Goal: Information Seeking & Learning: Learn about a topic

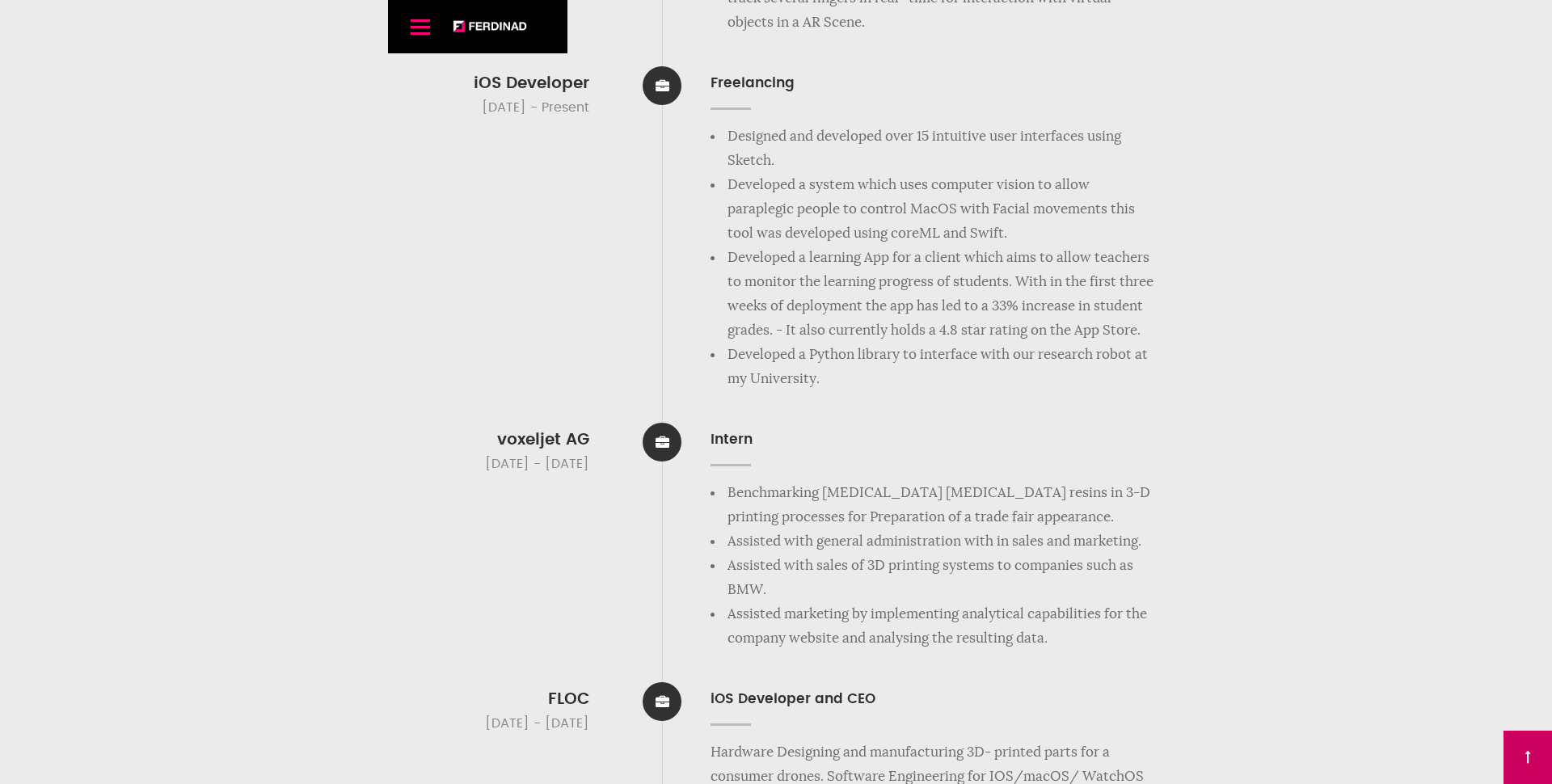
scroll to position [4039, 0]
click at [633, 379] on div "iOS Developer [DATE] - Present Freelancing Designed and developed over 15 intui…" at bounding box center [776, 222] width 760 height 332
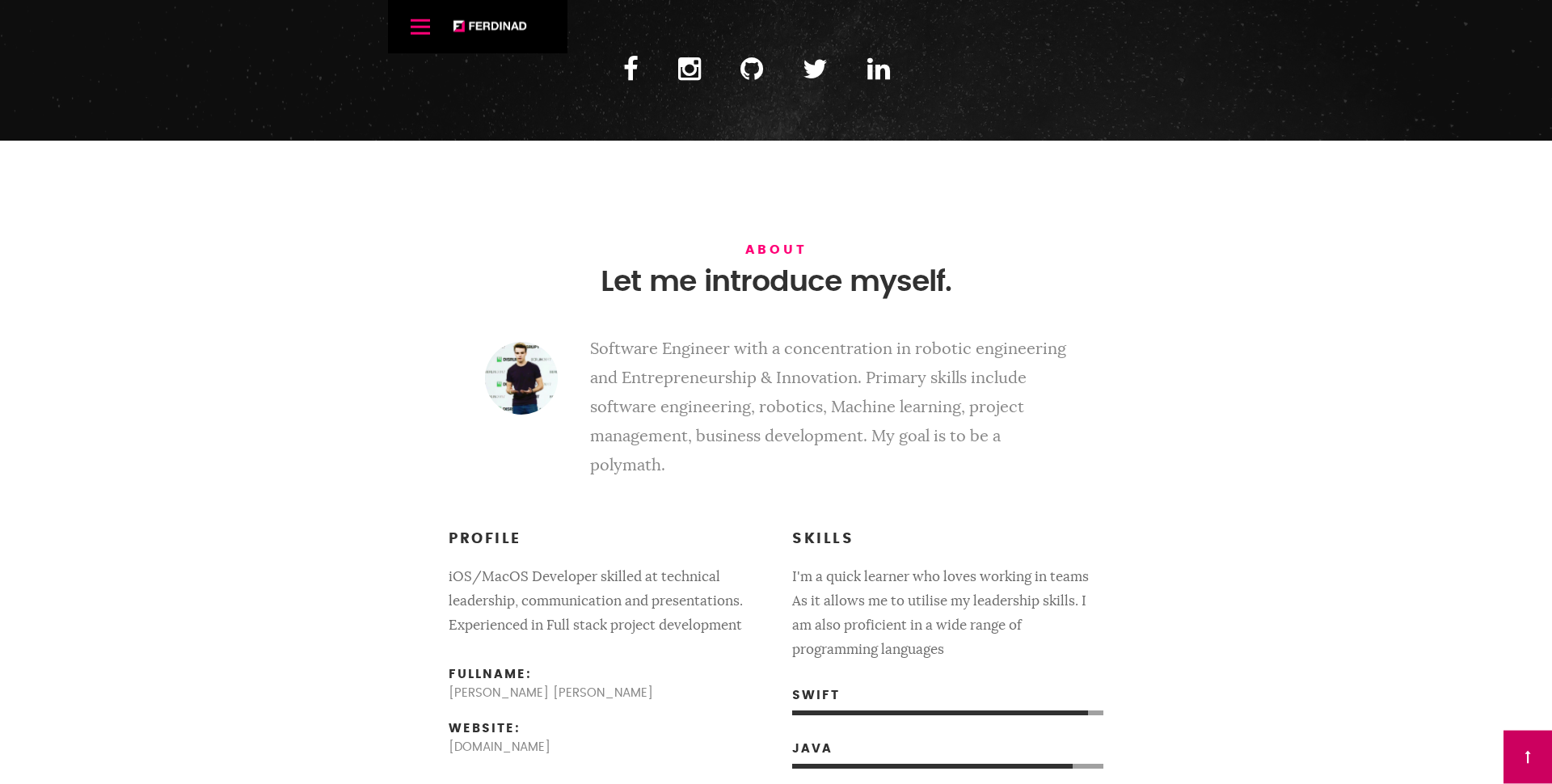
scroll to position [633, 0]
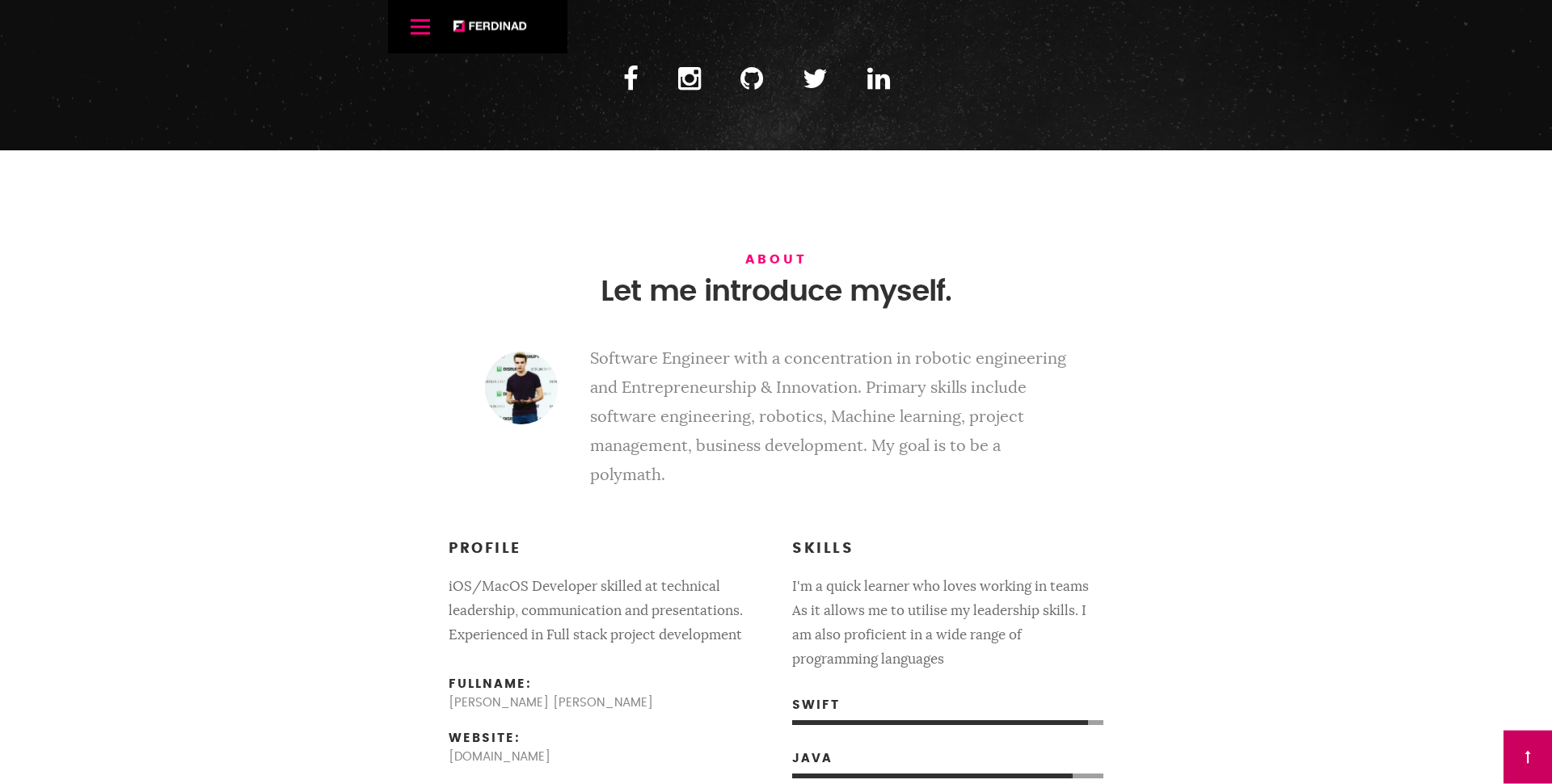
click at [514, 376] on img at bounding box center [521, 388] width 73 height 73
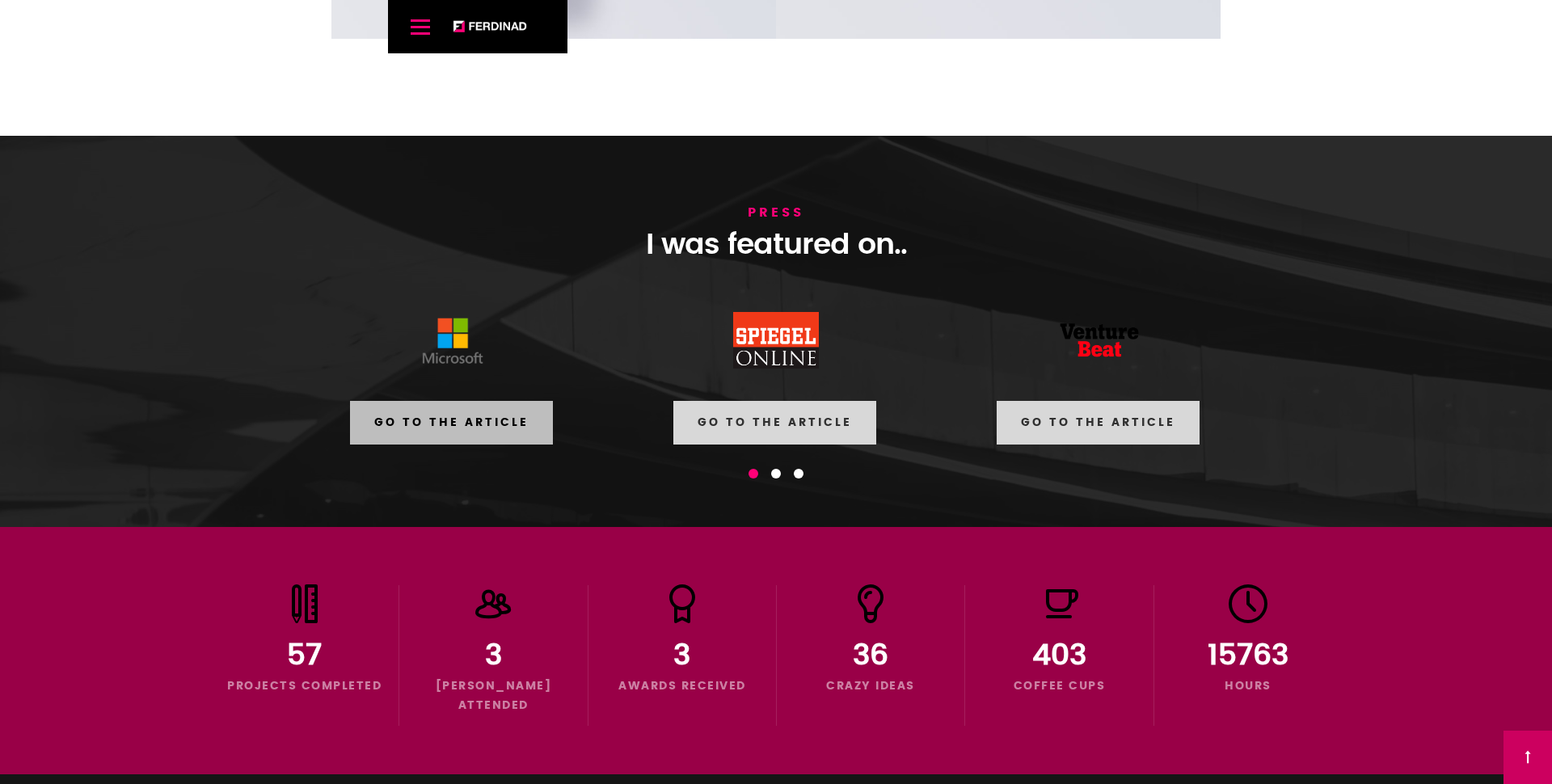
scroll to position [9539, 0]
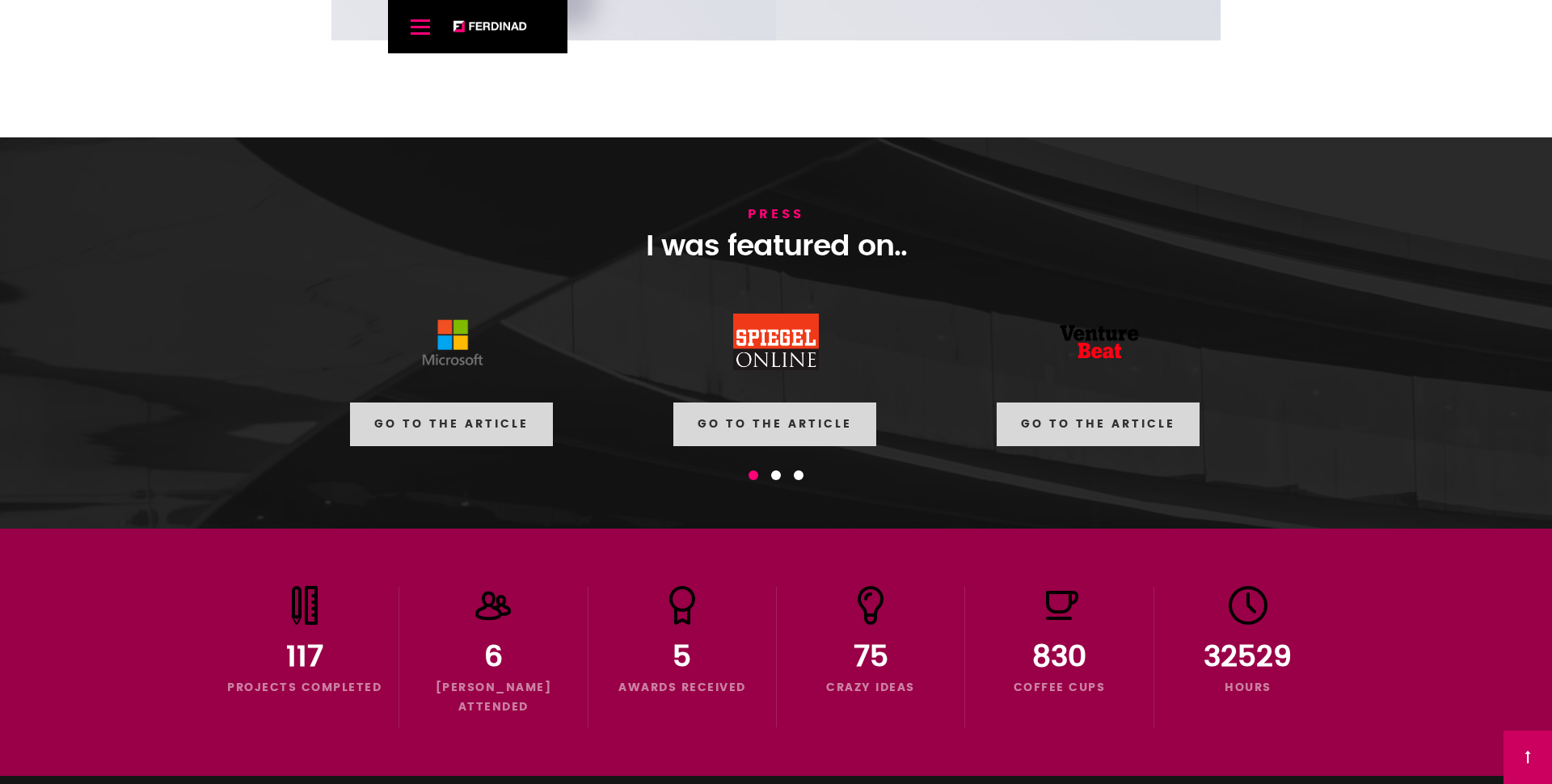
click at [777, 480] on span at bounding box center [776, 475] width 10 height 10
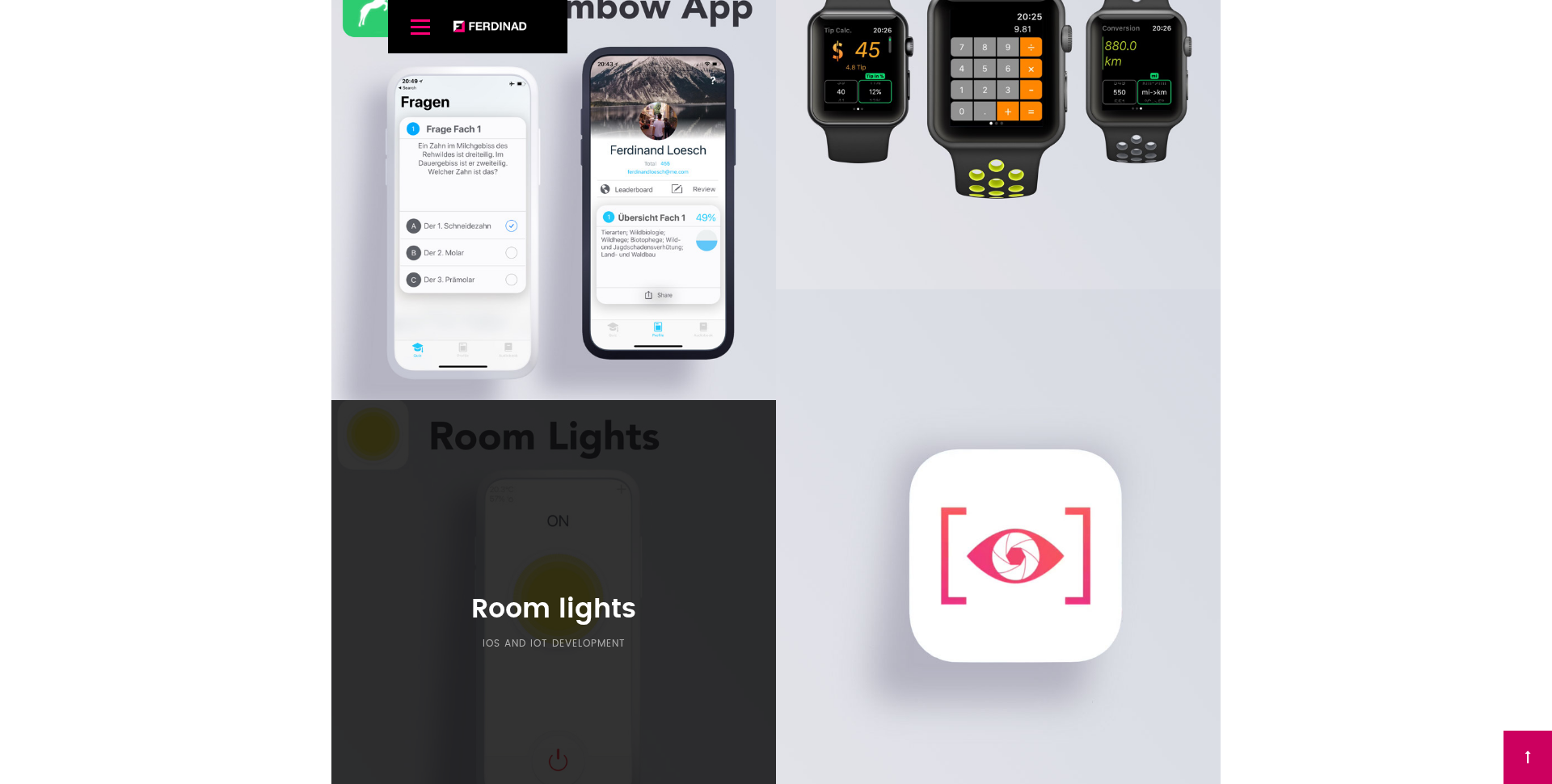
scroll to position [8679, 0]
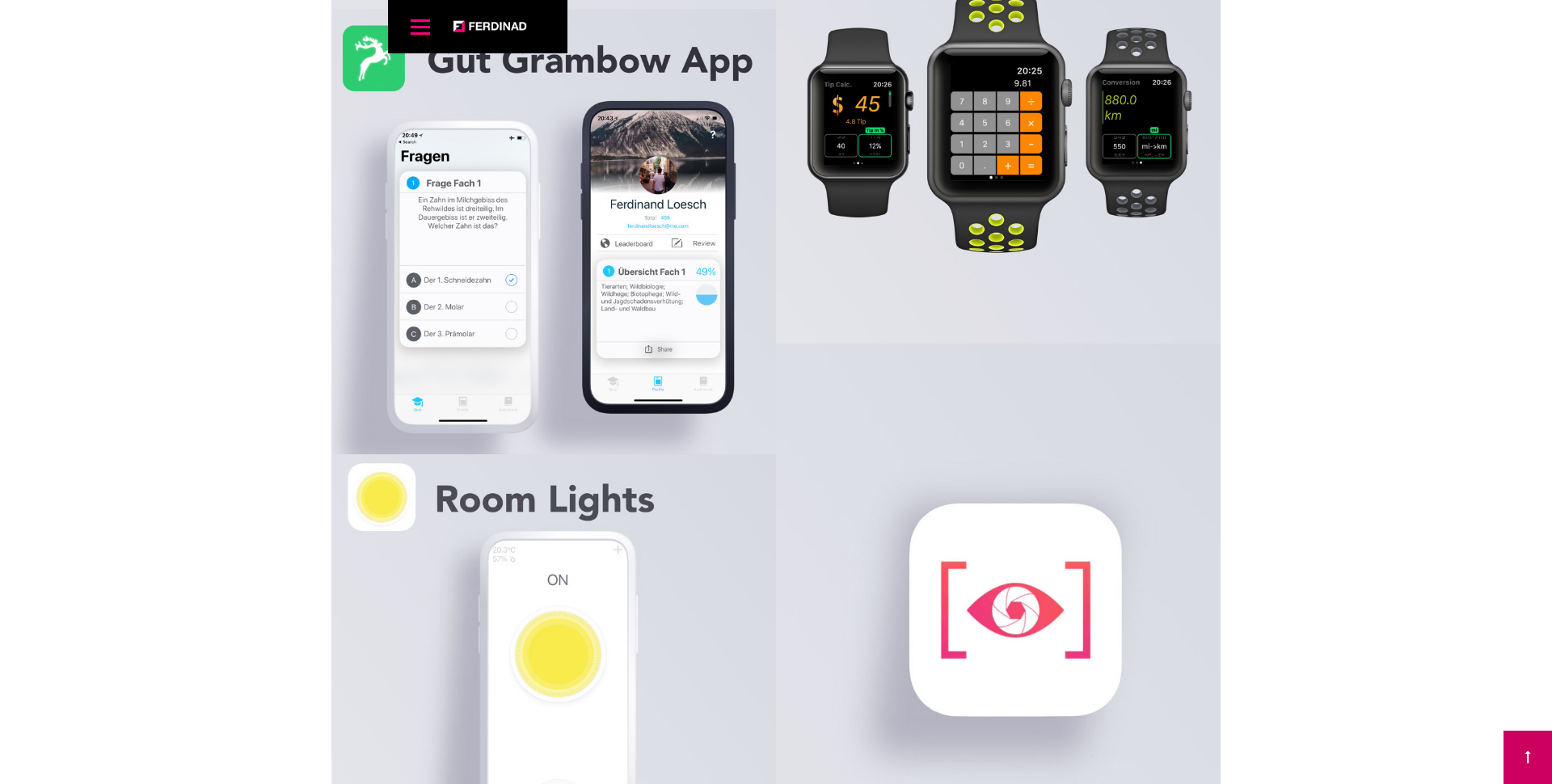
click at [422, 29] on span "Menu" at bounding box center [420, 27] width 19 height 3
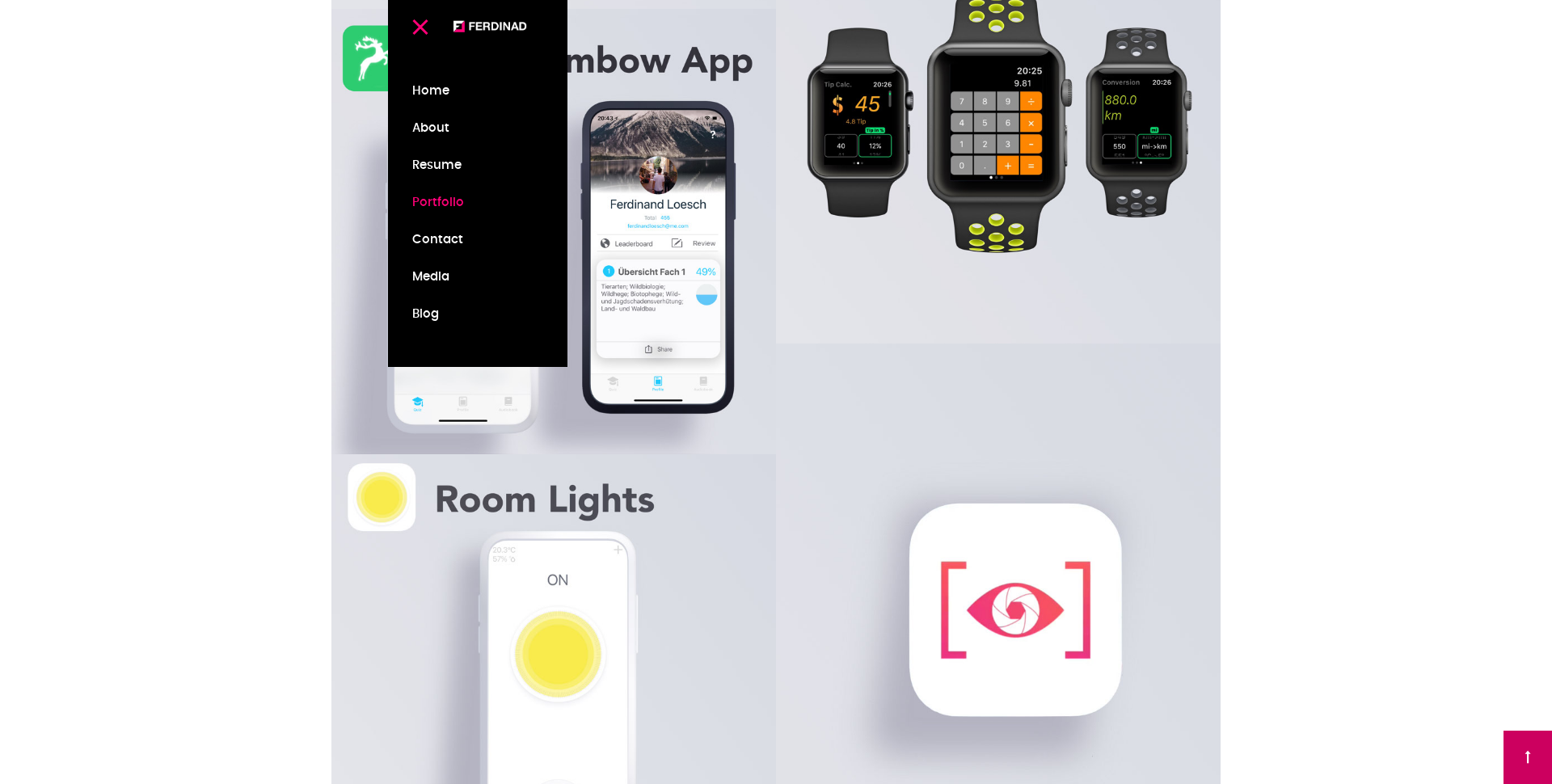
click at [421, 29] on span "Menu" at bounding box center [420, 27] width 19 height 3
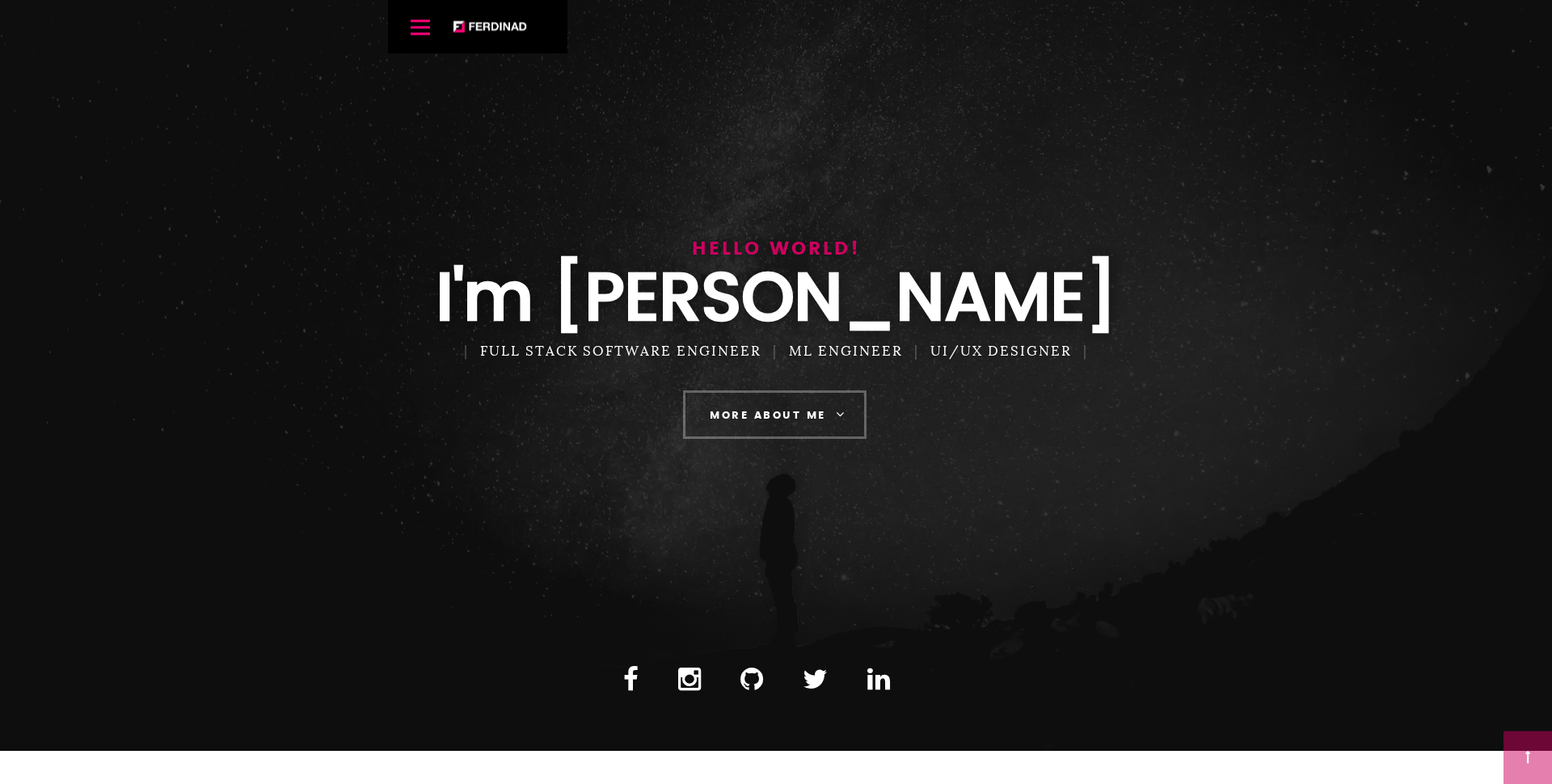
scroll to position [29, 0]
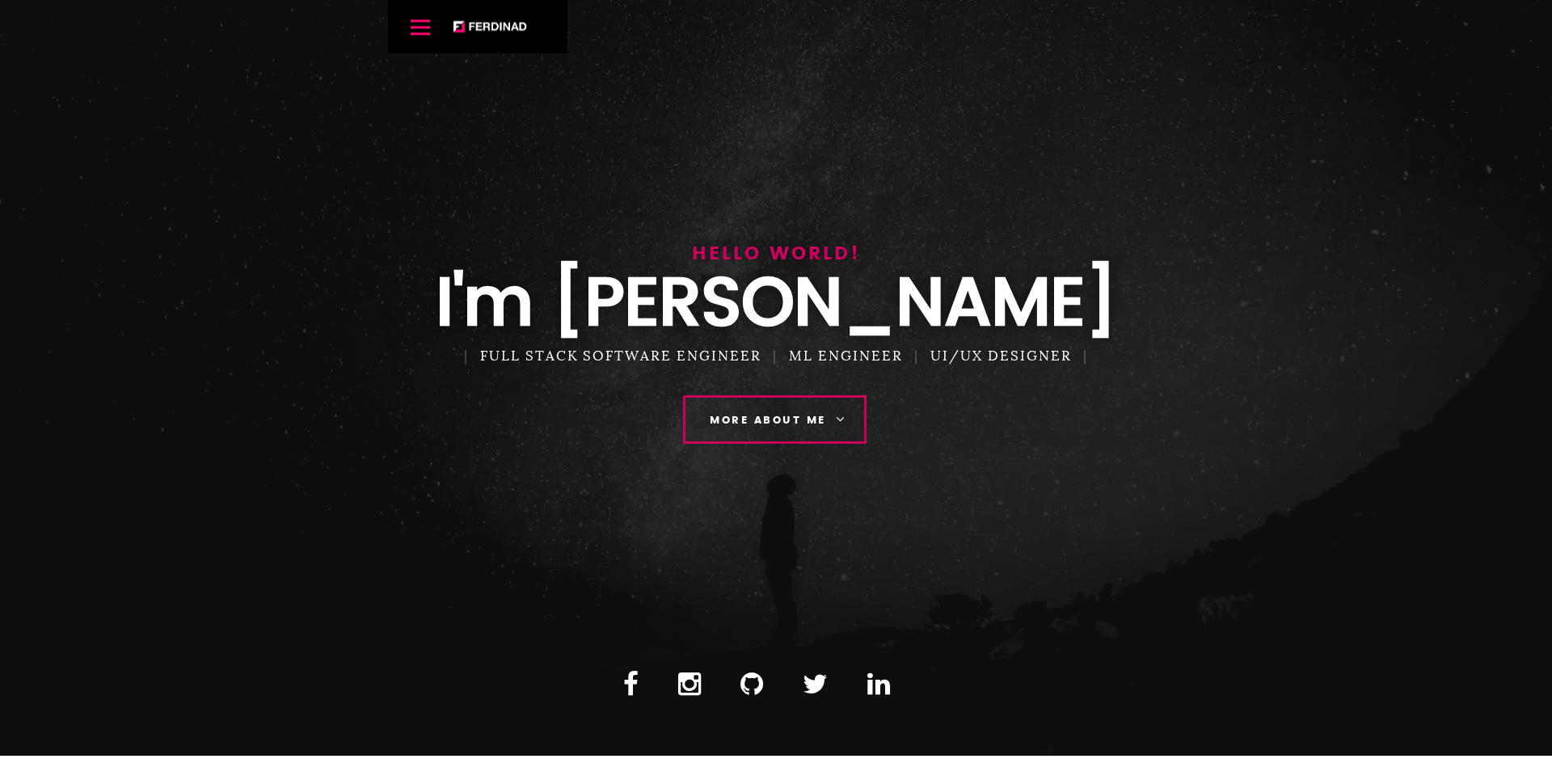
click at [708, 444] on link "More About Me" at bounding box center [775, 420] width 184 height 48
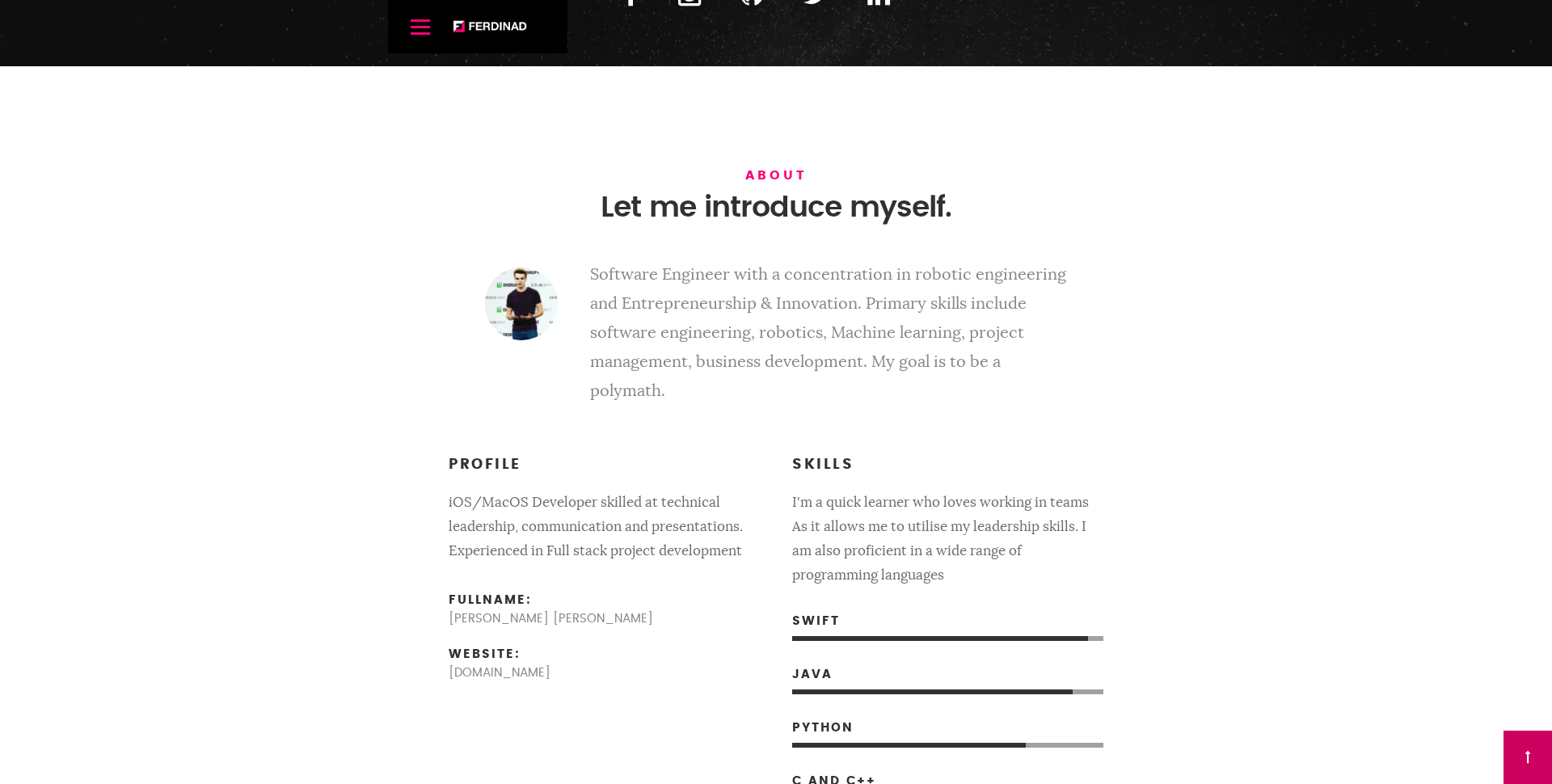
scroll to position [703, 0]
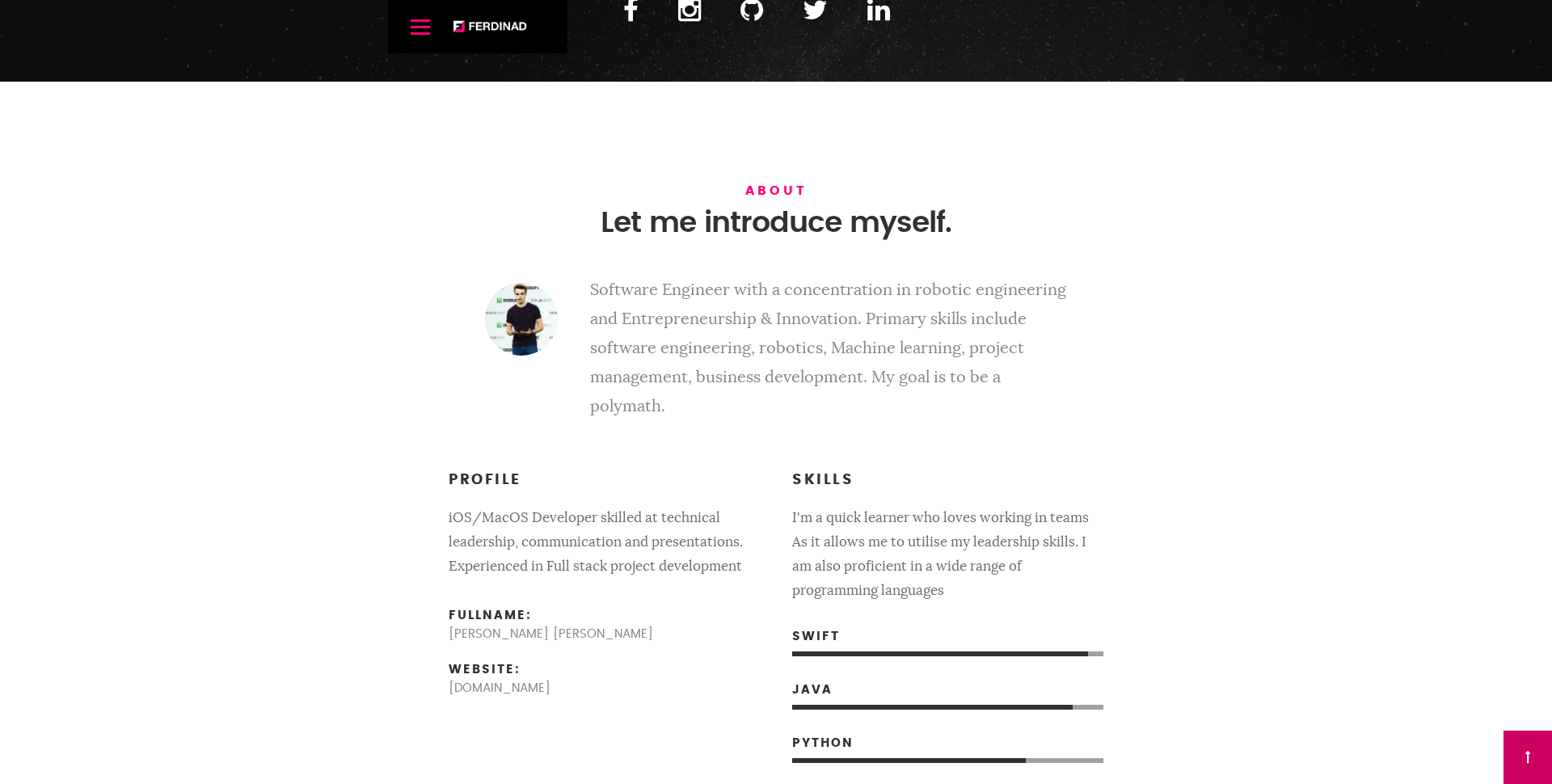
click at [703, 470] on h3 "Profile" at bounding box center [604, 480] width 312 height 22
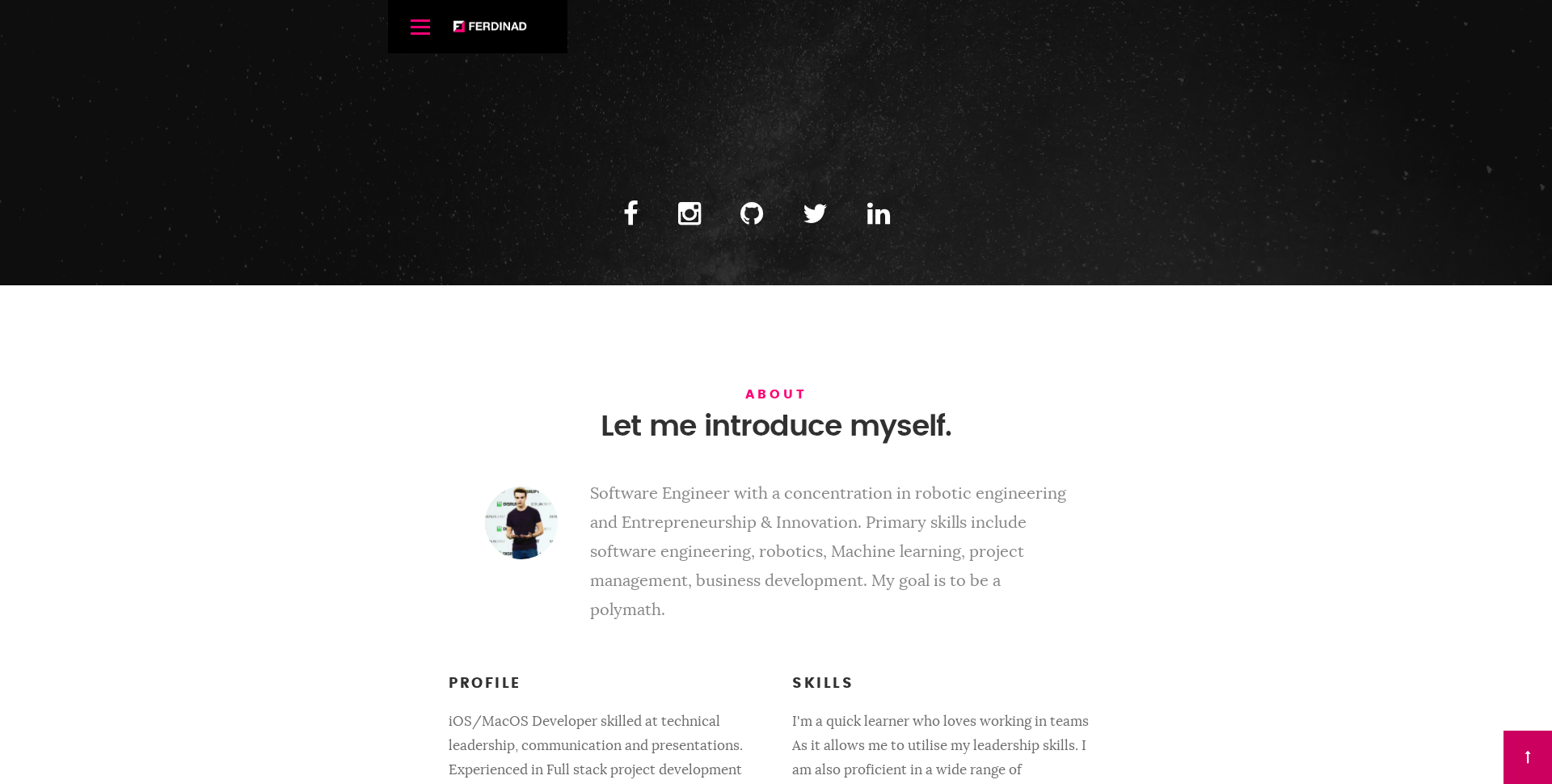
scroll to position [562, 0]
